Goal: Information Seeking & Learning: Learn about a topic

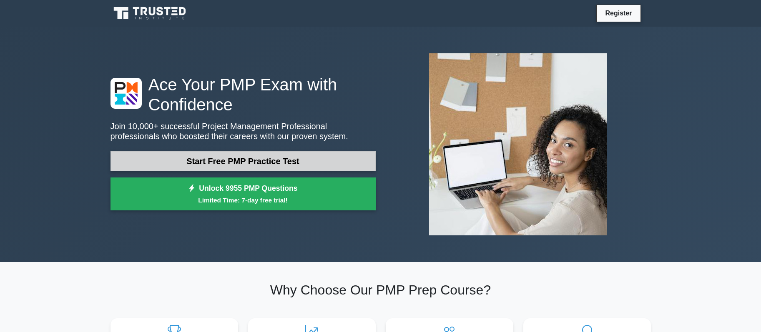
click at [230, 157] on link "Start Free PMP Practice Test" at bounding box center [242, 161] width 265 height 20
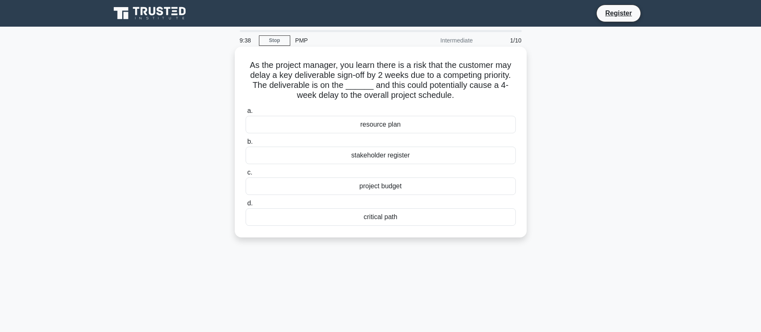
click at [423, 218] on div "critical path" at bounding box center [381, 217] width 270 height 18
click at [246, 206] on input "d. critical path" at bounding box center [246, 203] width 0 height 5
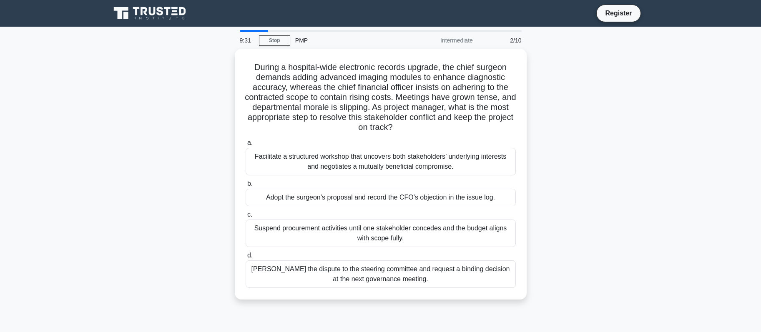
click at [77, 154] on main "9:31 Stop PMP Intermediate 2/10 During a hospital-wide electronic records upgra…" at bounding box center [380, 239] width 761 height 424
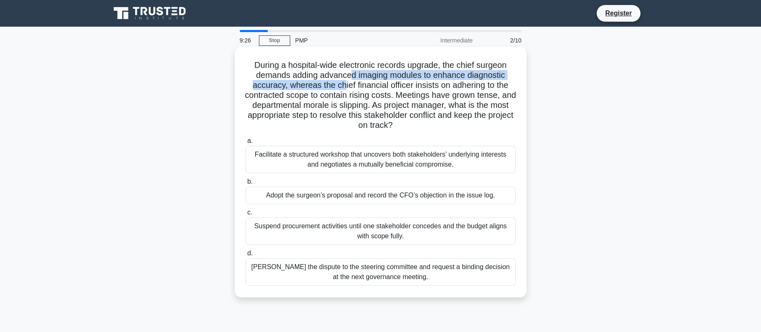
drag, startPoint x: 352, startPoint y: 75, endPoint x: 341, endPoint y: 88, distance: 16.6
click at [341, 88] on h5 "During a hospital-wide electronic records upgrade, the chief surgeon demands ad…" at bounding box center [381, 95] width 272 height 71
